Goal: Task Accomplishment & Management: Manage account settings

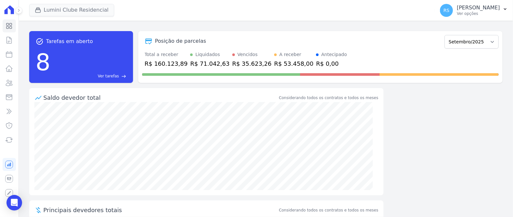
click at [65, 14] on span "Lumini Clube Residencial" at bounding box center [71, 10] width 85 height 13
click at [65, 12] on button "Lumini Clube Residencial" at bounding box center [71, 10] width 85 height 12
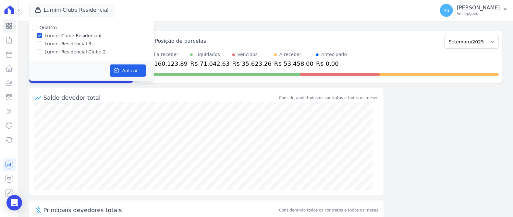
click at [68, 50] on label "Lumini Residencial Clube 2" at bounding box center [75, 52] width 61 height 7
click at [42, 50] on input "Lumini Residencial Clube 2" at bounding box center [39, 51] width 5 height 5
checkbox input "true"
click at [63, 33] on label "Lumini Clube Residencial" at bounding box center [73, 35] width 57 height 7
click at [42, 33] on input "Lumini Clube Residencial" at bounding box center [39, 35] width 5 height 5
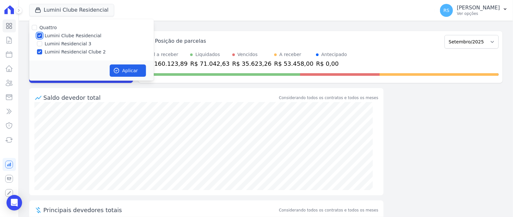
checkbox input "false"
click at [132, 71] on button "Aplicar" at bounding box center [128, 71] width 36 height 12
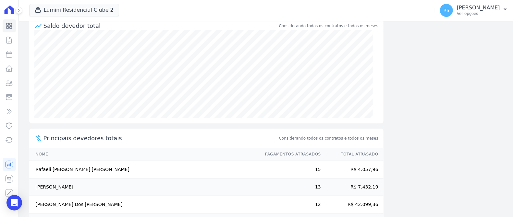
scroll to position [113, 0]
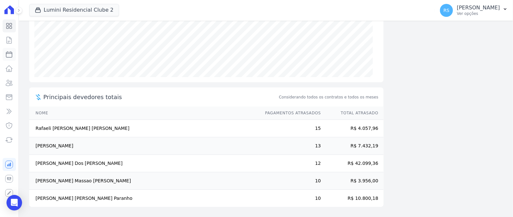
click at [6, 57] on icon at bounding box center [9, 55] width 8 height 8
select select
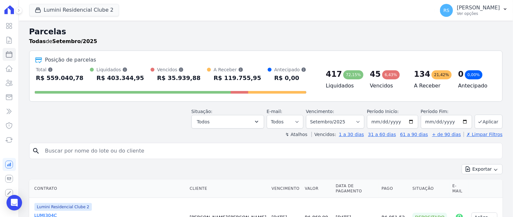
drag, startPoint x: 132, startPoint y: 141, endPoint x: 135, endPoint y: 156, distance: 15.5
click at [135, 156] on input "search" at bounding box center [270, 151] width 458 height 13
click at [134, 155] on input "search" at bounding box center [270, 151] width 458 height 13
click at [79, 149] on input "search" at bounding box center [270, 151] width 458 height 13
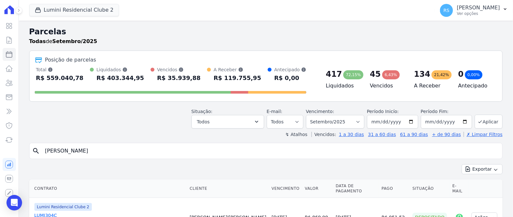
type input "[PERSON_NAME]"
select select
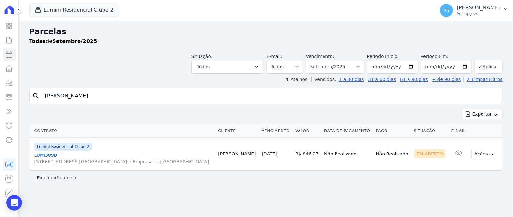
click at [52, 153] on link "LUMI309D [STREET_ADDRESS][GEOGRAPHIC_DATA] e Empresarial/[GEOGRAPHIC_DATA]." at bounding box center [123, 158] width 179 height 13
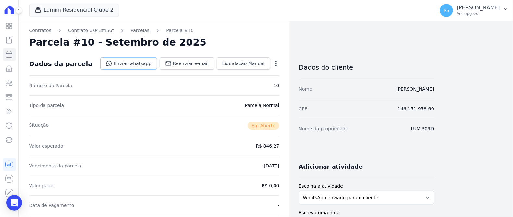
click at [154, 64] on link "Enviar whatsapp" at bounding box center [128, 63] width 57 height 12
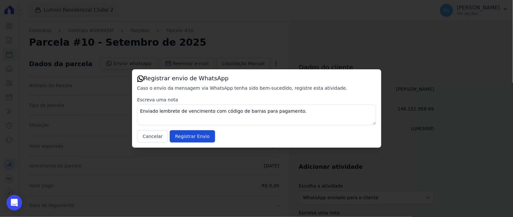
click at [213, 179] on div "Registrar envio de WhatsApp Caso o envio da mensagem via WhatsApp tenha sido be…" at bounding box center [256, 108] width 513 height 217
click at [157, 134] on button "Cancelar" at bounding box center [152, 136] width 31 height 12
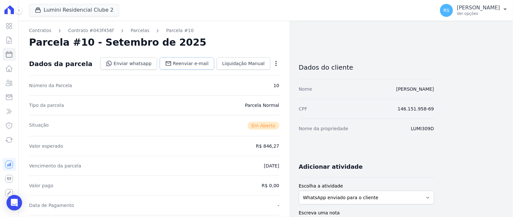
click at [195, 64] on span "Reenviar e-mail" at bounding box center [191, 63] width 36 height 6
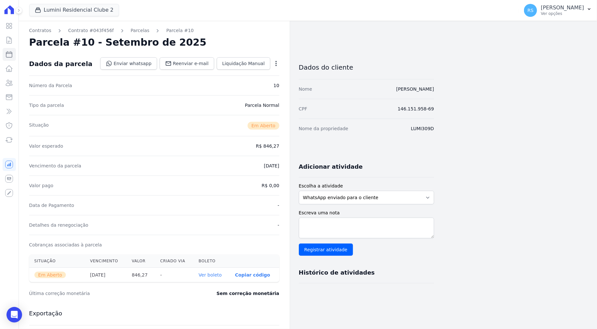
click at [235, 53] on div "Dados da parcela Enviar whatsapp Registrar envio de WhatsApp Caso o envio da me…" at bounding box center [154, 63] width 250 height 23
click at [325, 24] on div "Contratos Contrato #043f456f [GEOGRAPHIC_DATA] Parcela #10 [GEOGRAPHIC_DATA] #1…" at bounding box center [226, 230] width 415 height 418
